Goal: Obtain resource: Download file/media

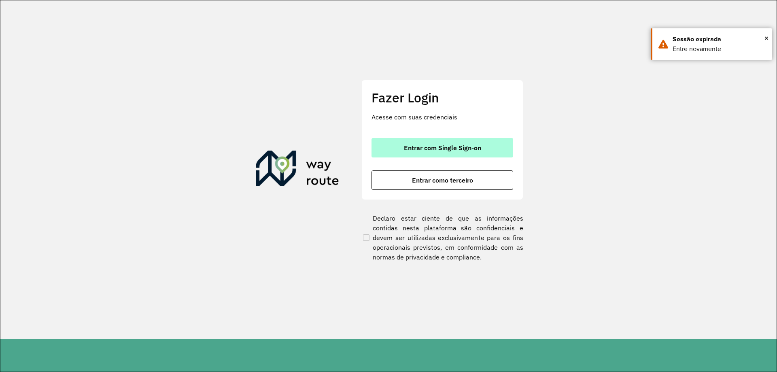
click at [426, 150] on span "Entrar com Single Sign-on" at bounding box center [442, 147] width 77 height 6
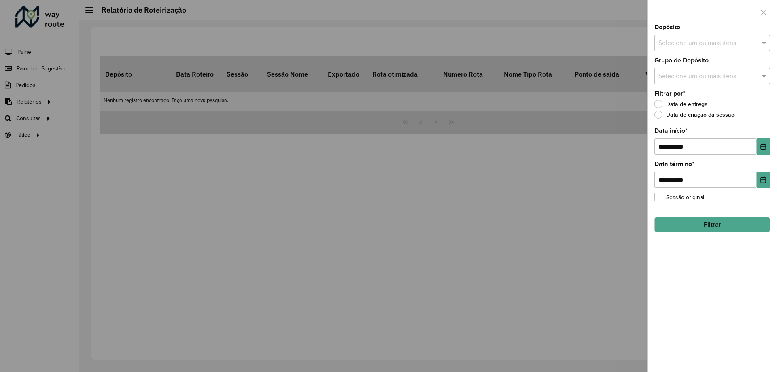
click at [62, 159] on div at bounding box center [388, 186] width 777 height 372
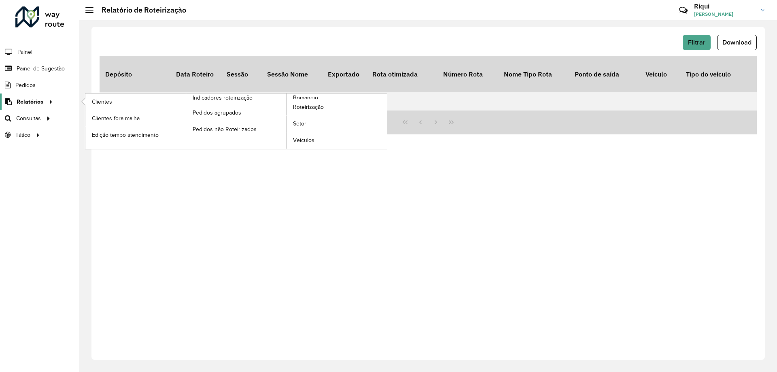
click at [38, 98] on span "Relatórios" at bounding box center [30, 102] width 27 height 8
click at [318, 108] on span "Roteirização" at bounding box center [309, 107] width 33 height 8
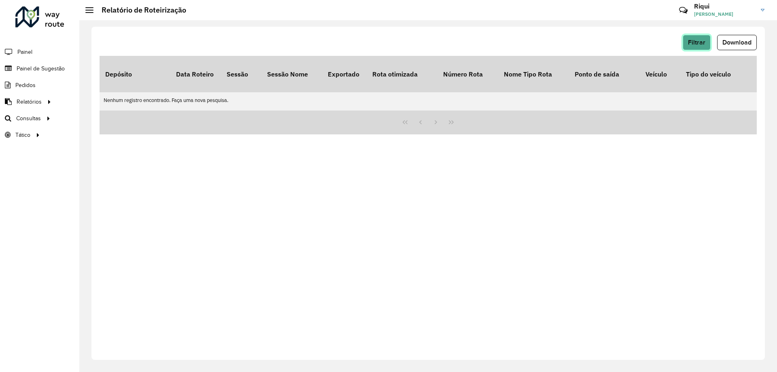
click at [692, 41] on span "Filtrar" at bounding box center [696, 42] width 17 height 7
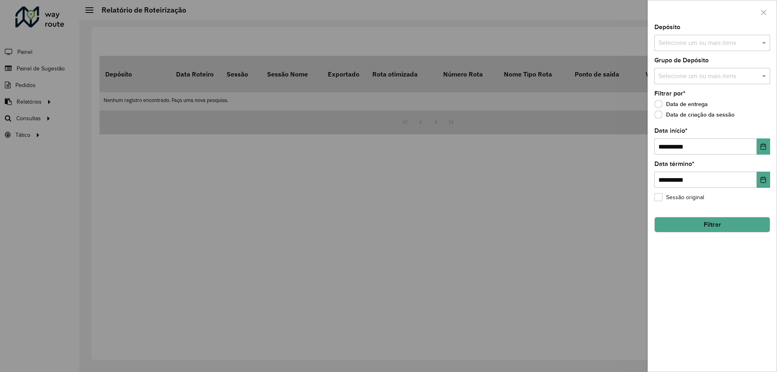
click at [693, 43] on input "text" at bounding box center [708, 43] width 104 height 10
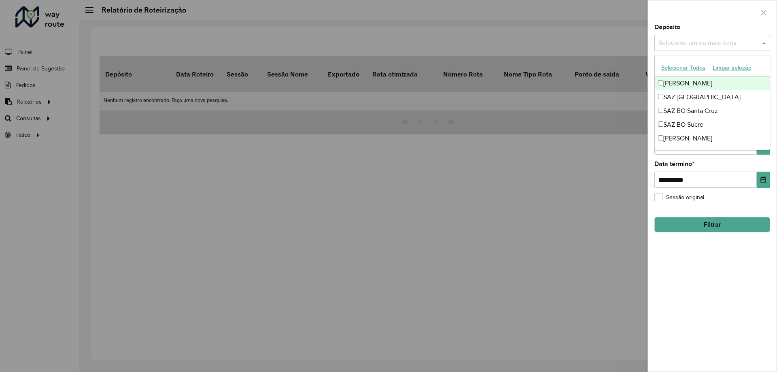
click at [686, 84] on div "[PERSON_NAME]" at bounding box center [712, 83] width 115 height 14
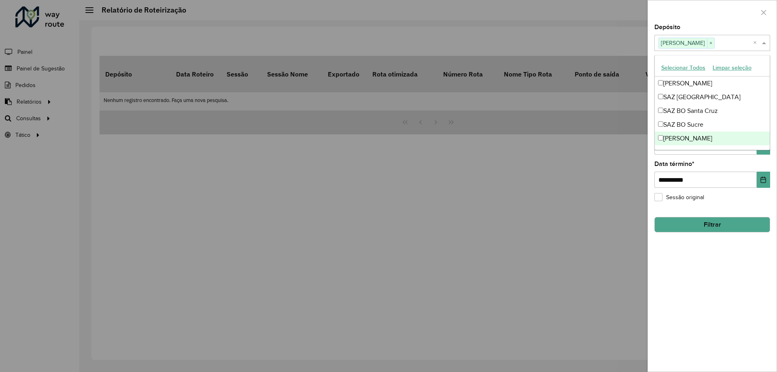
click at [709, 159] on div "**********" at bounding box center [712, 197] width 129 height 347
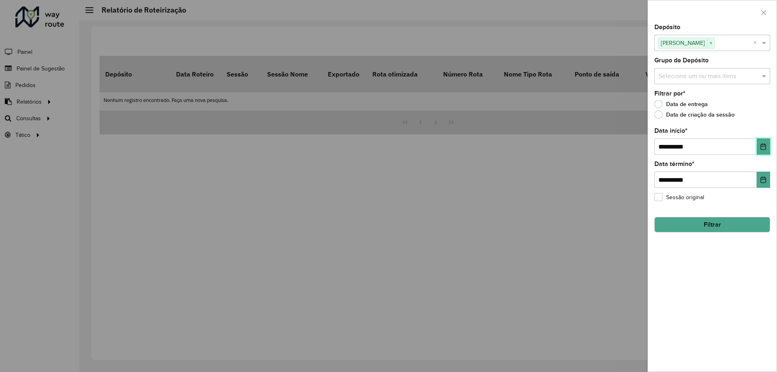
click at [759, 148] on button "Choose Date" at bounding box center [763, 146] width 13 height 16
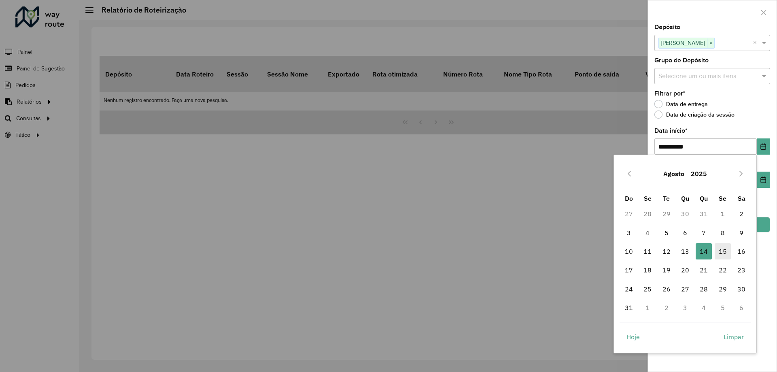
click at [723, 254] on span "15" at bounding box center [723, 251] width 16 height 16
type input "**********"
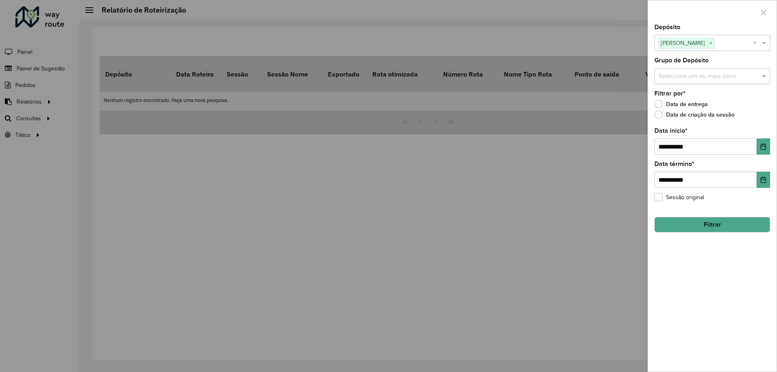
click at [686, 237] on div "**********" at bounding box center [712, 197] width 129 height 347
click at [697, 229] on button "Filtrar" at bounding box center [712, 224] width 116 height 15
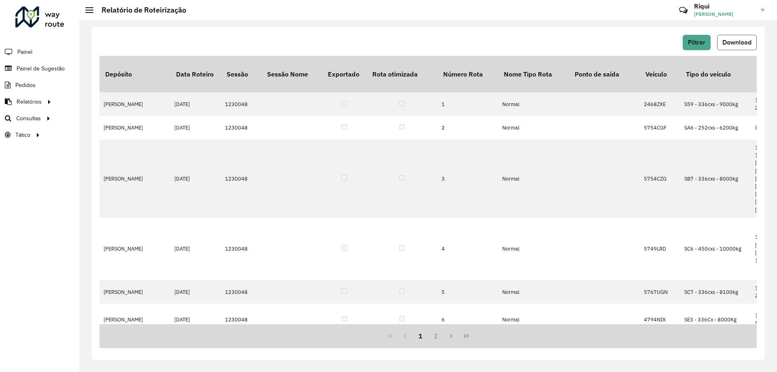
click at [728, 41] on span "Download" at bounding box center [736, 42] width 29 height 7
click at [697, 41] on span "Filtrar" at bounding box center [696, 42] width 17 height 7
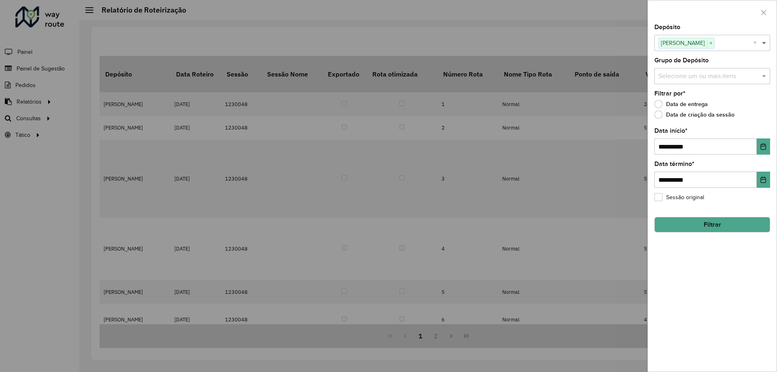
click at [760, 44] on span at bounding box center [765, 43] width 10 height 10
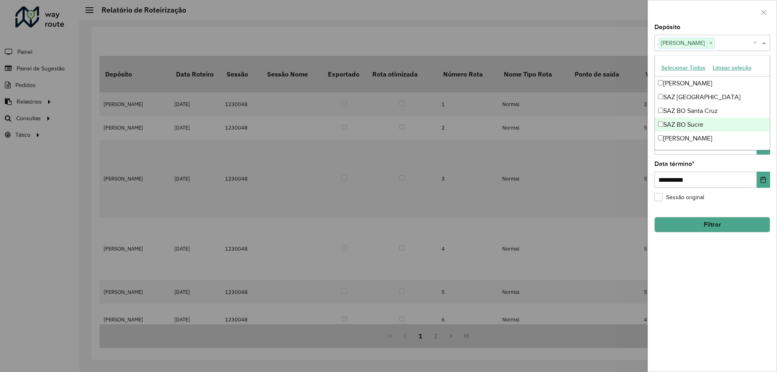
click at [684, 121] on div "SAZ BO Sucre" at bounding box center [712, 125] width 115 height 14
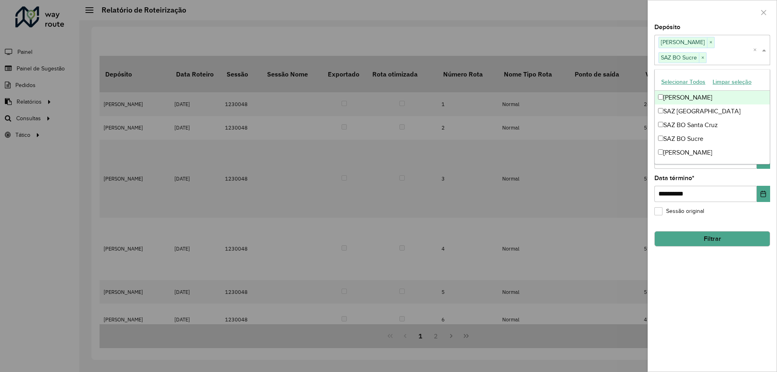
click at [679, 97] on div "[PERSON_NAME]" at bounding box center [712, 98] width 115 height 14
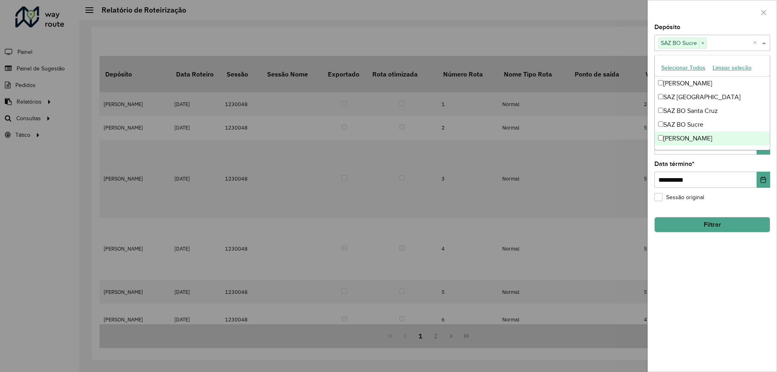
click at [737, 167] on div "**********" at bounding box center [712, 174] width 116 height 27
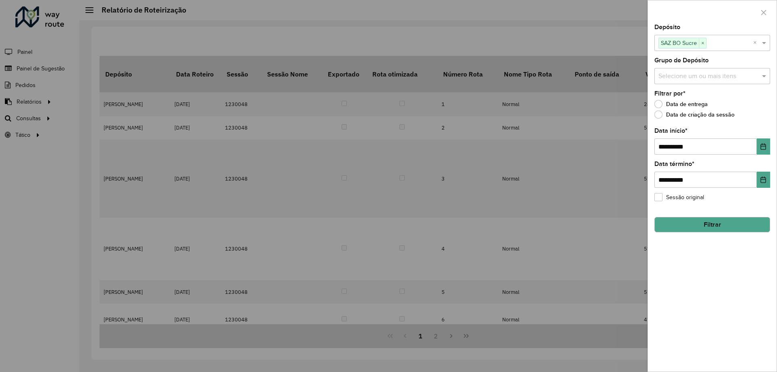
click at [701, 222] on button "Filtrar" at bounding box center [712, 224] width 116 height 15
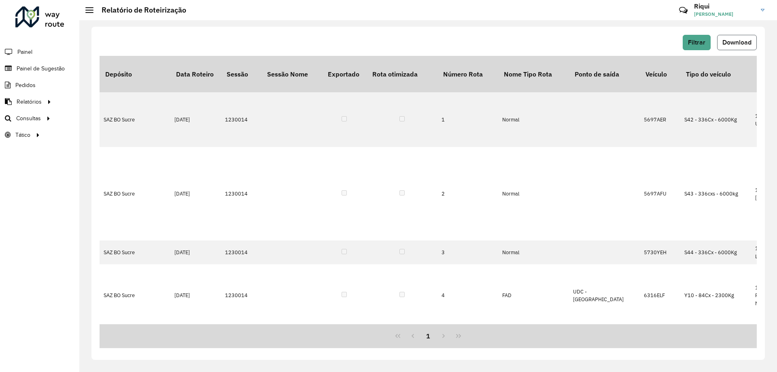
click at [728, 45] on span "Download" at bounding box center [736, 42] width 29 height 7
click at [699, 36] on button "Filtrar" at bounding box center [697, 42] width 28 height 15
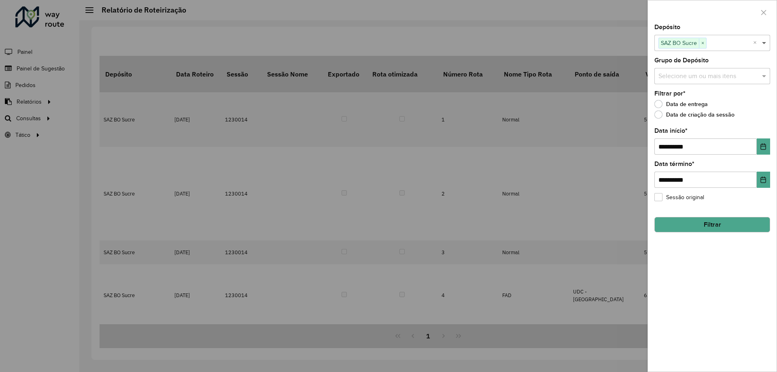
click at [762, 45] on span at bounding box center [765, 43] width 10 height 10
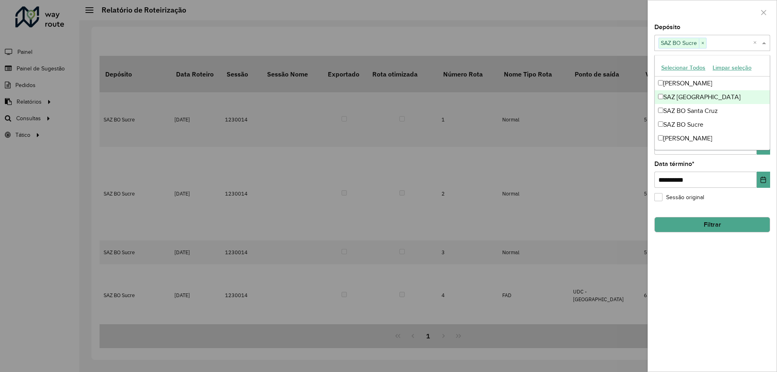
click at [699, 100] on div "SAZ [GEOGRAPHIC_DATA]" at bounding box center [712, 97] width 115 height 14
click at [728, 219] on button "Filtrar" at bounding box center [712, 224] width 116 height 15
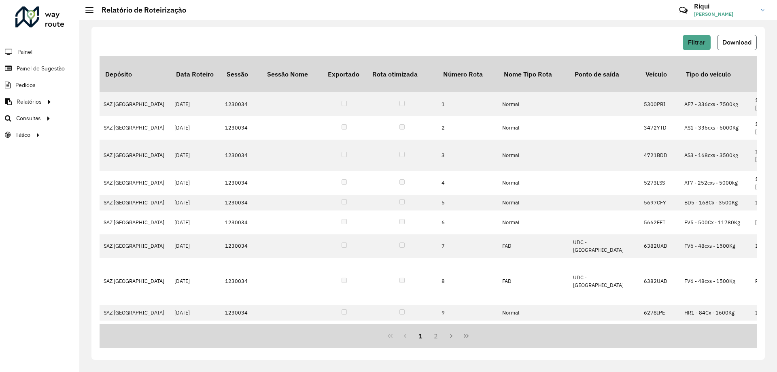
click at [739, 46] on button "Download" at bounding box center [737, 42] width 40 height 15
